Goal: Navigation & Orientation: Find specific page/section

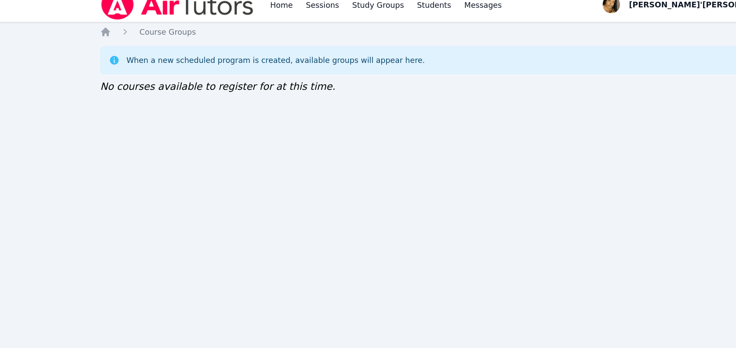
click at [164, 20] on img at bounding box center [153, 14] width 123 height 24
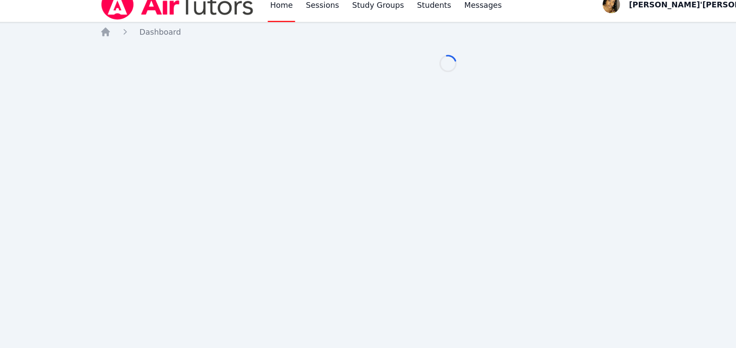
click at [309, 83] on div "Home Dashboard Loading..." at bounding box center [368, 58] width 552 height 54
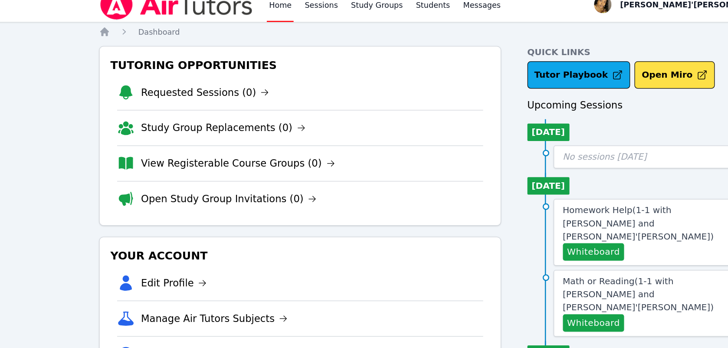
click at [319, 48] on div "Tutoring Opportunities Requested Sessions (0) Study Group Replacements (0) View…" at bounding box center [250, 118] width 319 height 143
click at [311, 281] on li "View Expenses" at bounding box center [250, 291] width 291 height 28
click at [319, 48] on div "Tutoring Opportunities Requested Sessions (0) Study Group Replacements (0) View…" at bounding box center [250, 118] width 319 height 143
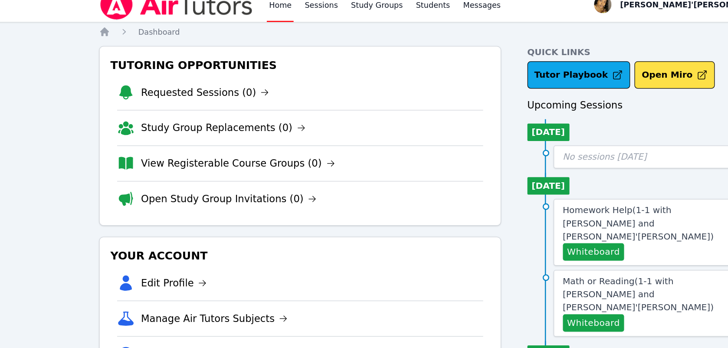
click at [319, 247] on li "Edit Profile" at bounding box center [250, 235] width 291 height 28
click at [309, 82] on li "Requested Sessions (0)" at bounding box center [250, 84] width 291 height 28
click at [319, 48] on div "Tutoring Opportunities Requested Sessions (0) Study Group Replacements (0) View…" at bounding box center [250, 118] width 319 height 143
click at [308, 83] on li "Requested Sessions (0)" at bounding box center [250, 84] width 291 height 28
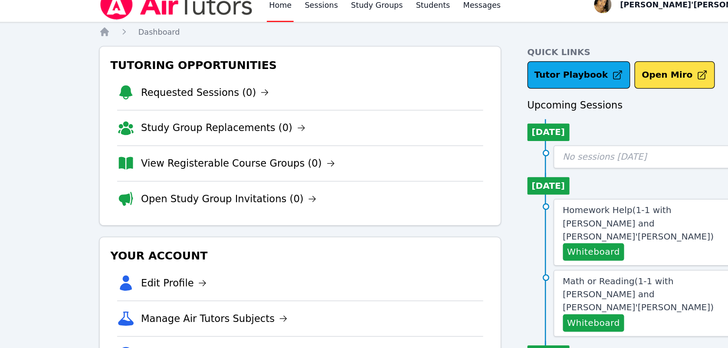
click at [309, 83] on li "Requested Sessions (0)" at bounding box center [250, 84] width 291 height 28
click at [319, 218] on h3 "Your Account" at bounding box center [250, 214] width 305 height 16
click at [308, 82] on li "Requested Sessions (0)" at bounding box center [250, 84] width 291 height 28
click at [308, 83] on li "Requested Sessions (0)" at bounding box center [250, 84] width 291 height 28
click at [309, 83] on li "Requested Sessions (0)" at bounding box center [250, 84] width 291 height 28
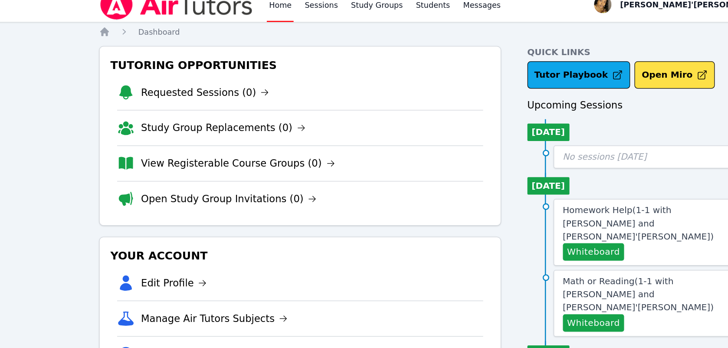
click at [309, 83] on li "Requested Sessions (0)" at bounding box center [250, 84] width 291 height 28
click at [310, 83] on li "Requested Sessions (0)" at bounding box center [250, 84] width 291 height 28
click at [309, 82] on li "Requested Sessions (0)" at bounding box center [250, 84] width 291 height 28
click at [309, 83] on li "Requested Sessions (0)" at bounding box center [250, 84] width 291 height 28
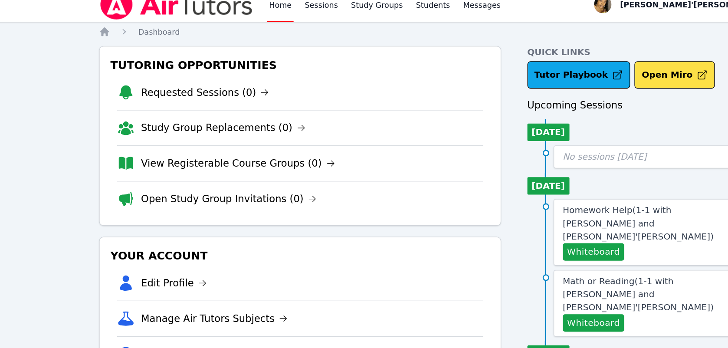
click at [320, 35] on nav "Home Dashboard" at bounding box center [364, 35] width 546 height 9
click at [319, 233] on li "Edit Profile" at bounding box center [250, 235] width 291 height 28
click at [320, 208] on h3 "Your Account" at bounding box center [250, 214] width 305 height 16
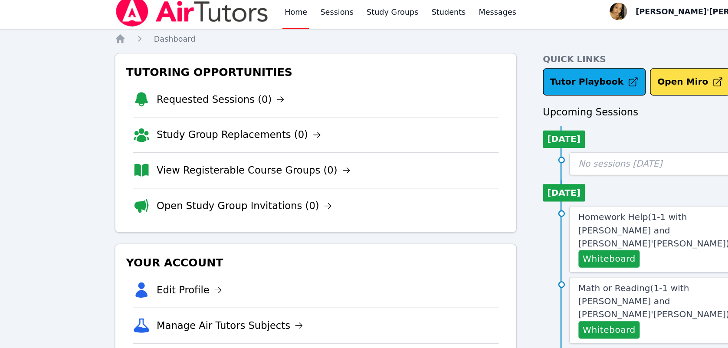
click at [296, 78] on li "Requested Sessions (0)" at bounding box center [250, 84] width 291 height 28
click at [298, 77] on li "Requested Sessions (0)" at bounding box center [250, 84] width 291 height 28
click at [296, 257] on li "Manage Air Tutors Subjects" at bounding box center [250, 263] width 291 height 28
click at [296, 78] on li "Requested Sessions (0)" at bounding box center [250, 84] width 291 height 28
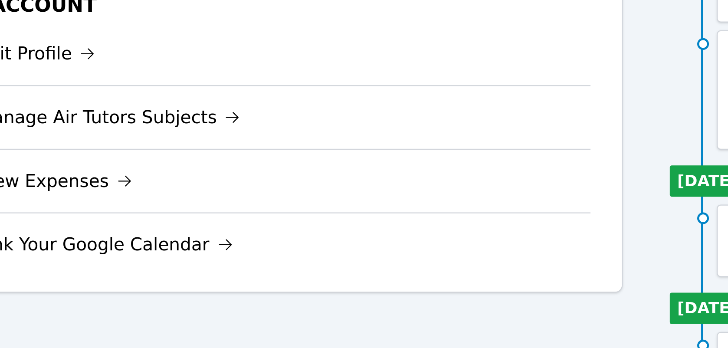
click at [305, 315] on li "Link Your Google Calendar" at bounding box center [250, 302] width 291 height 28
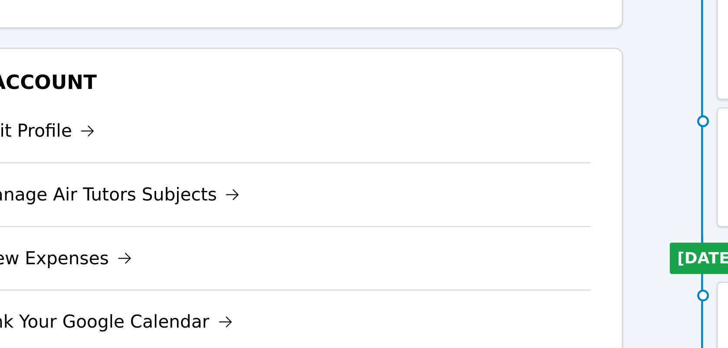
click at [138, 115] on li "Edit Profile" at bounding box center [250, 124] width 291 height 28
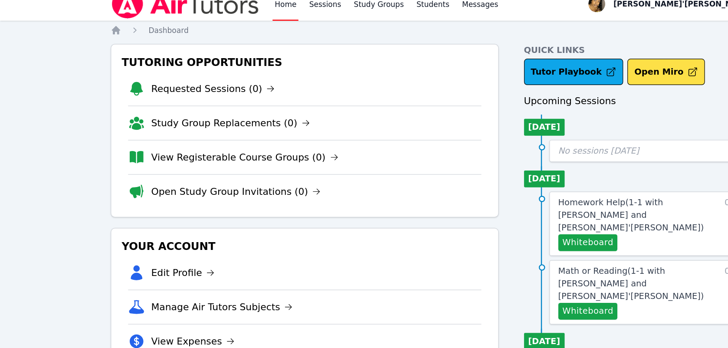
scroll to position [0, 0]
